Goal: Information Seeking & Learning: Learn about a topic

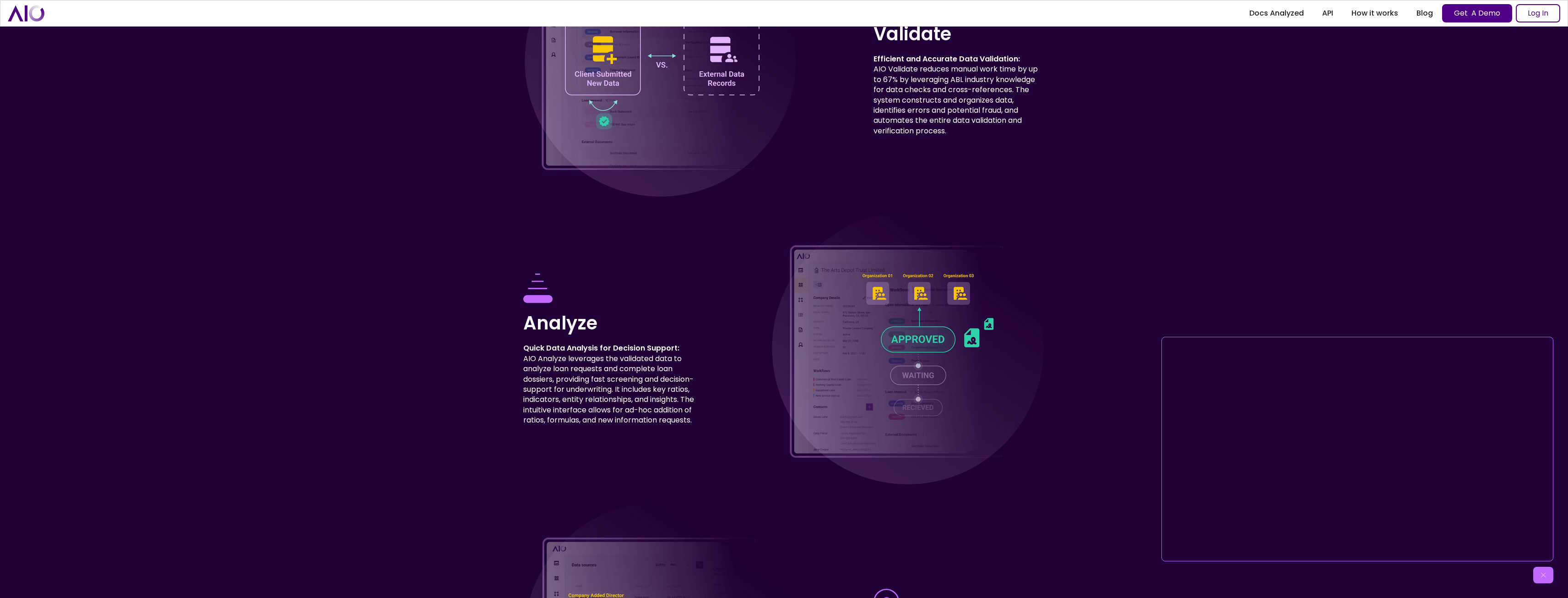
scroll to position [4444, 0]
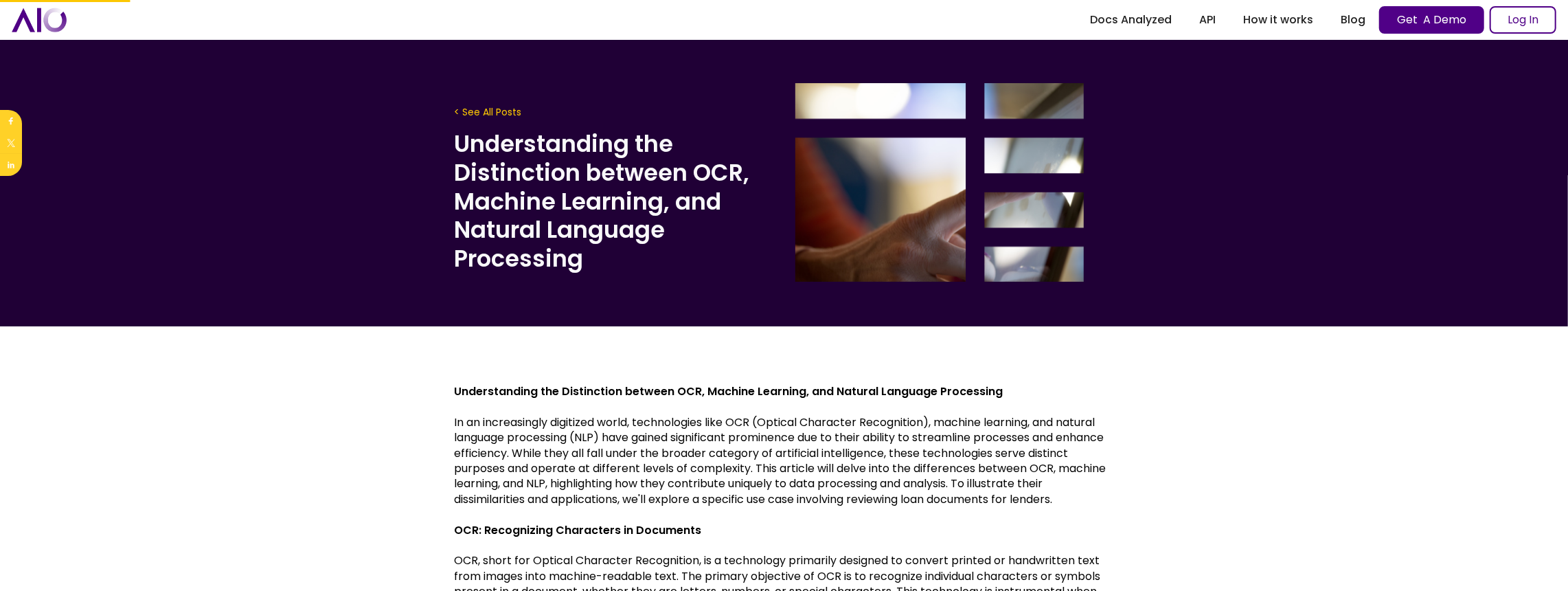
drag, startPoint x: 714, startPoint y: 415, endPoint x: 525, endPoint y: 140, distance: 333.7
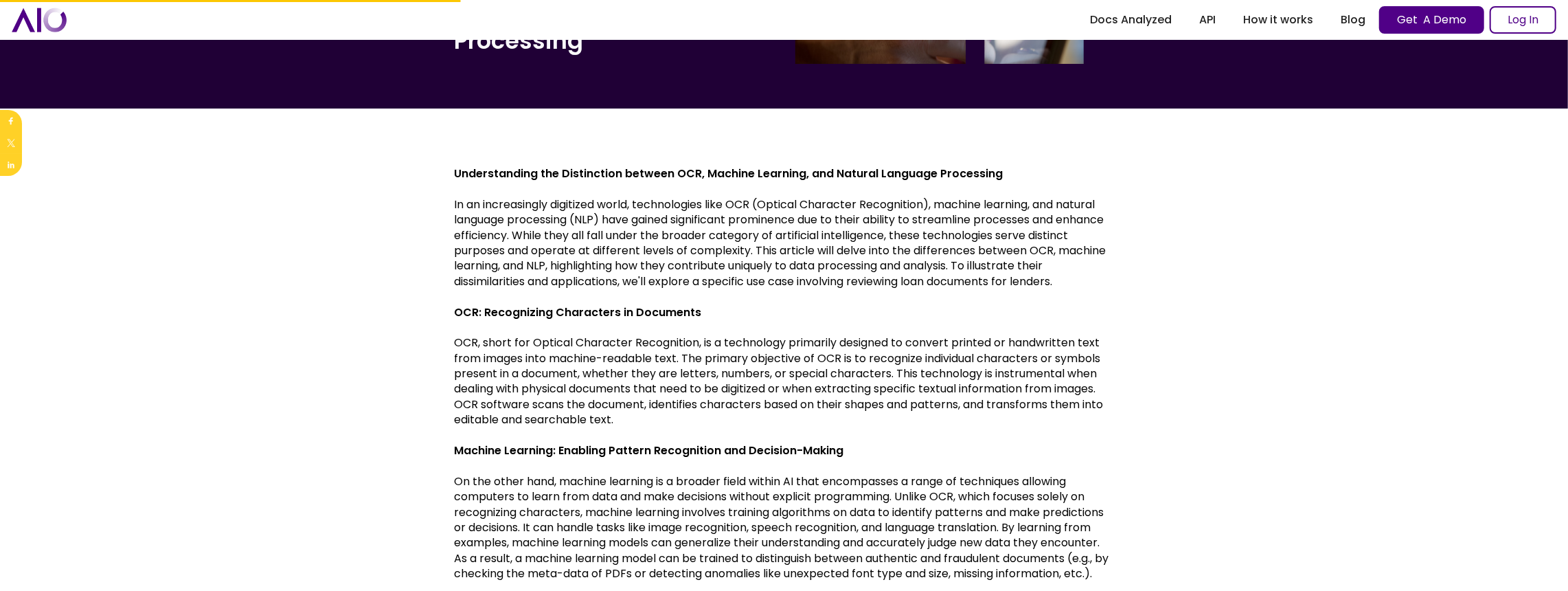
scroll to position [228, 0]
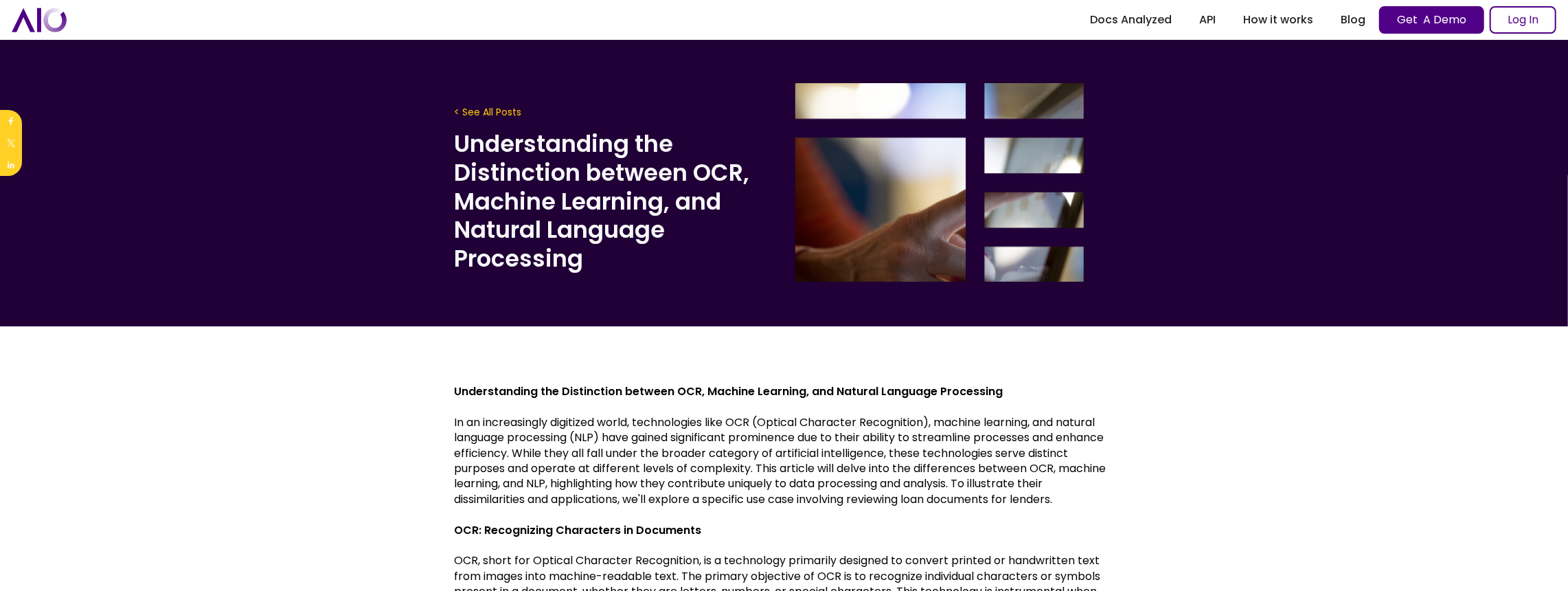
click at [40, 14] on img "home" at bounding box center [39, 19] width 55 height 24
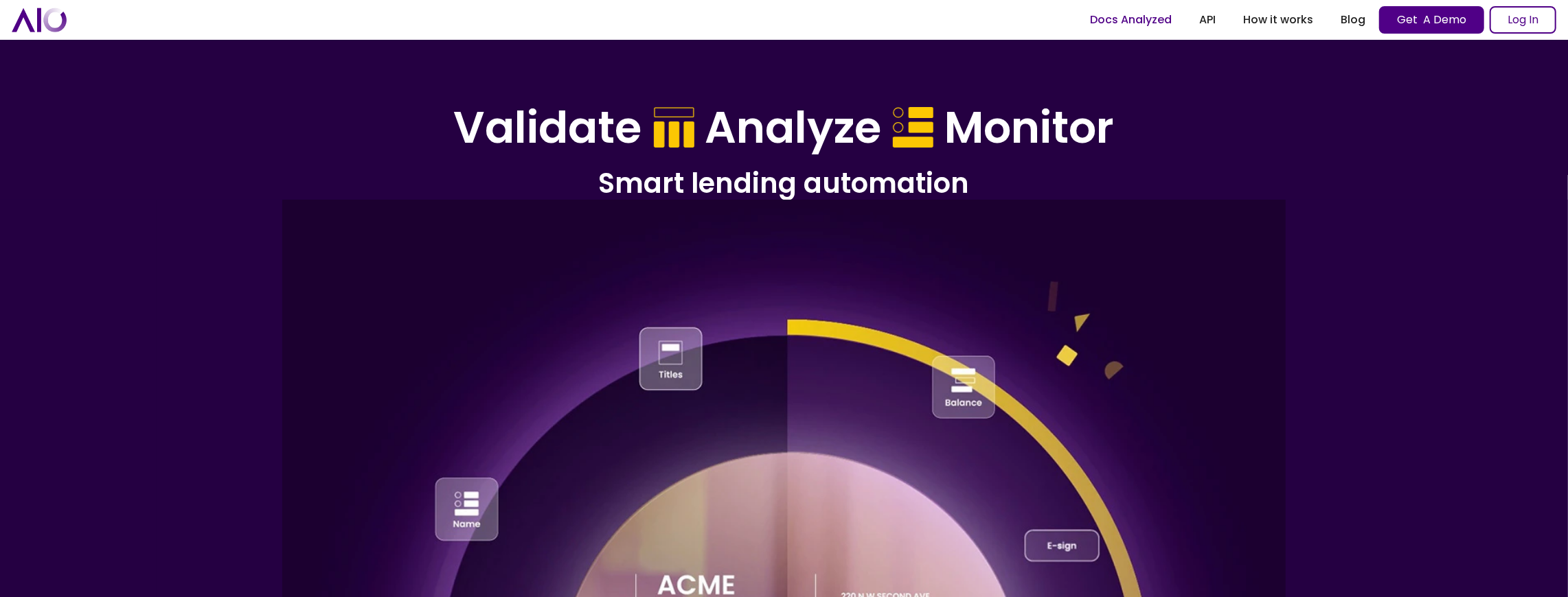
click at [1152, 18] on link "Docs Analyzed" at bounding box center [1131, 19] width 110 height 25
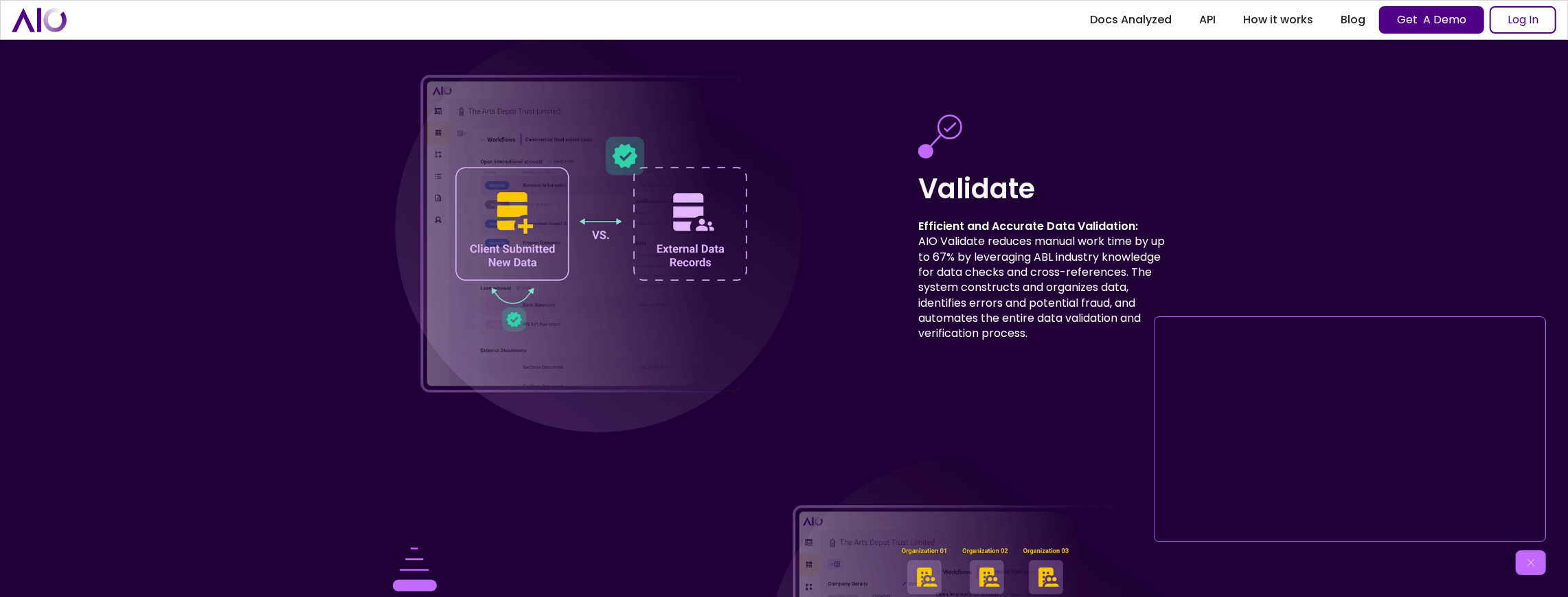
scroll to position [6294, 0]
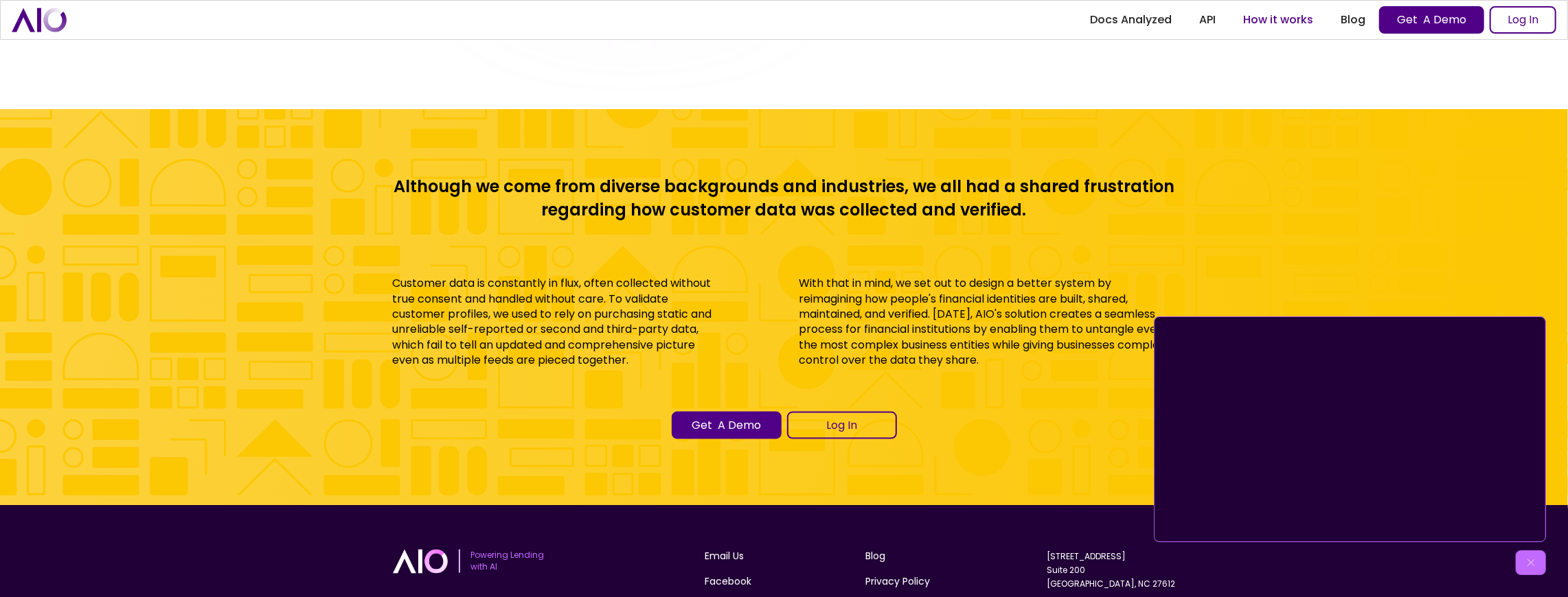
click at [1265, 10] on link "How it works" at bounding box center [1278, 19] width 98 height 25
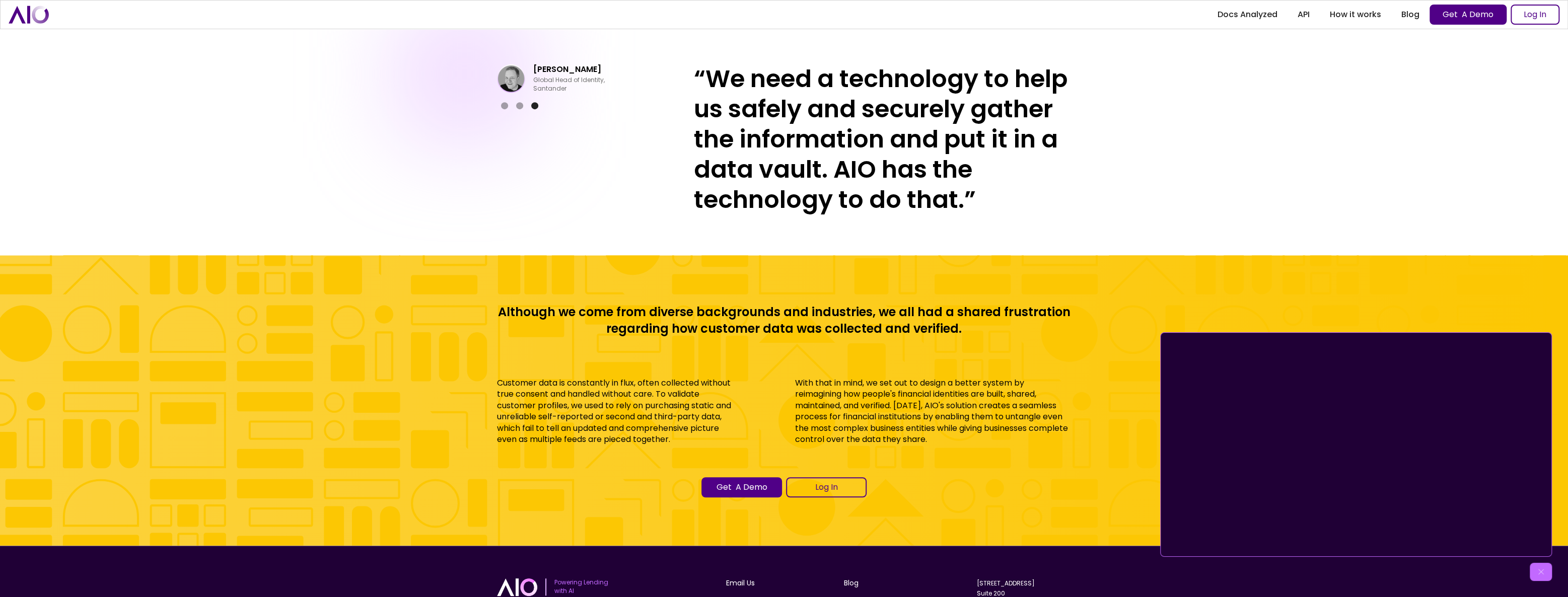
scroll to position [5037, 0]
